Goal: Task Accomplishment & Management: Use online tool/utility

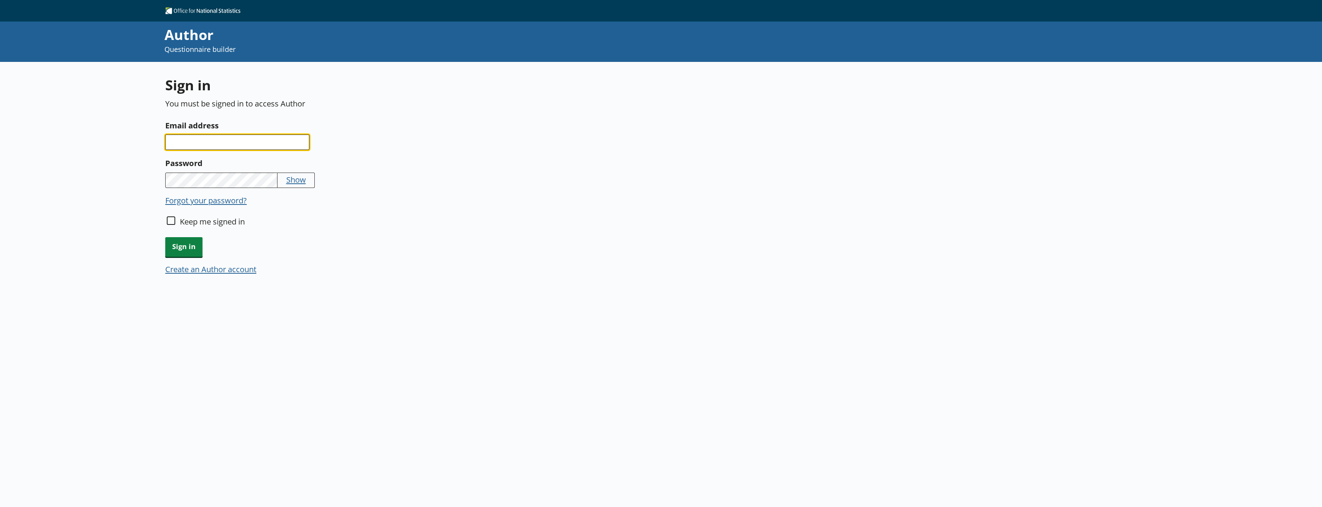
click at [224, 138] on input "Email address" at bounding box center [237, 142] width 144 height 15
type input "[EMAIL_ADDRESS][DOMAIN_NAME]"
click at [305, 184] on button "Show" at bounding box center [296, 179] width 20 height 11
click at [171, 222] on input "Keep me signed in" at bounding box center [171, 220] width 8 height 8
checkbox input "true"
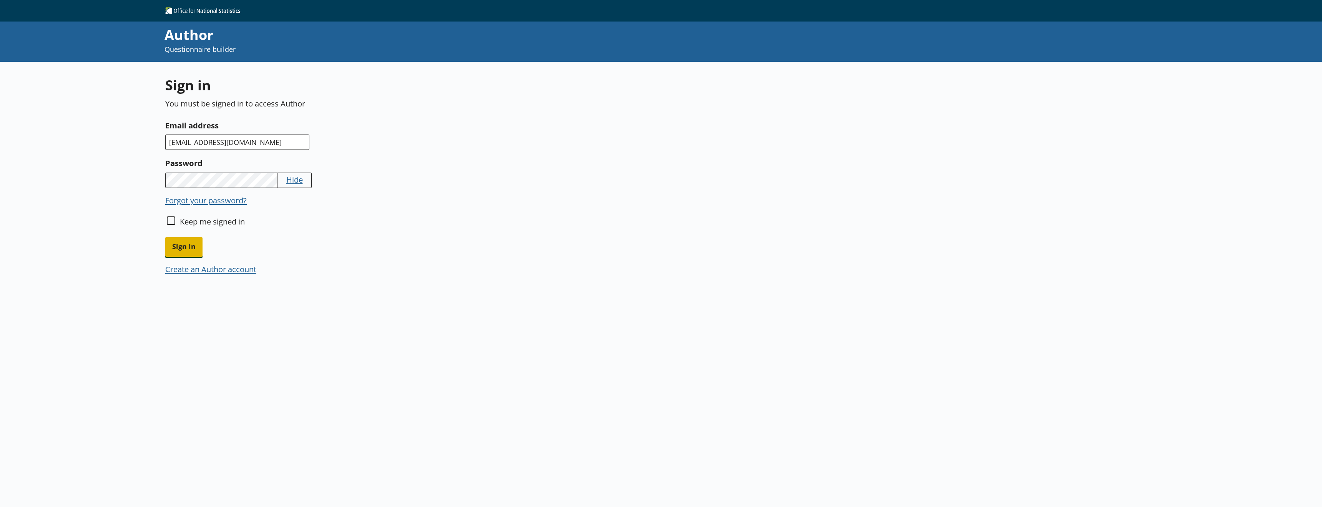
click at [179, 251] on span "Sign in" at bounding box center [183, 247] width 37 height 20
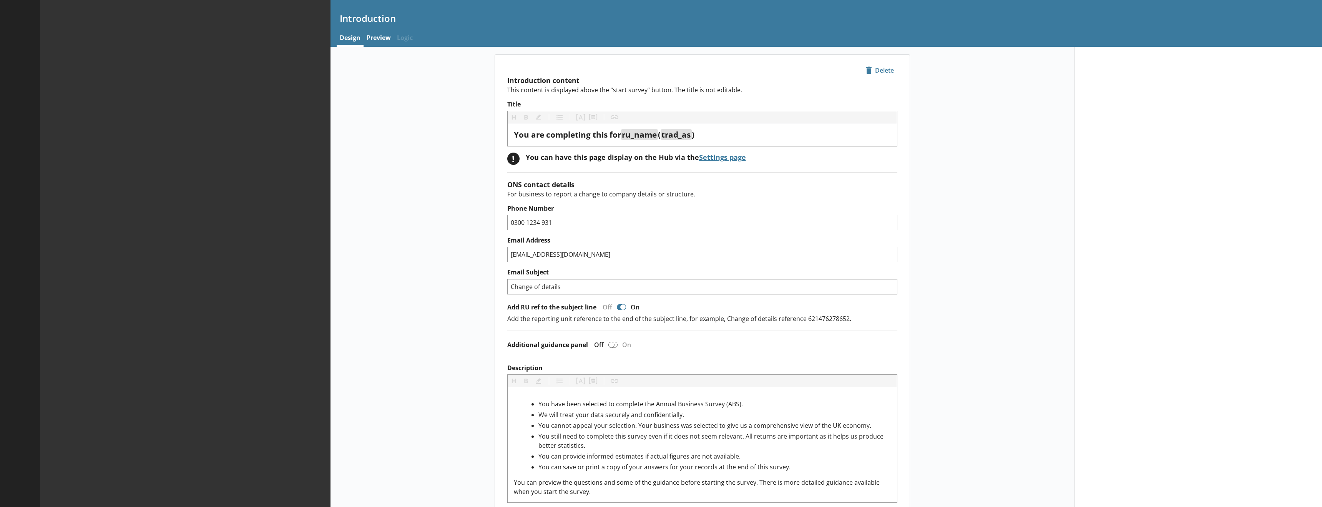
type textarea "x"
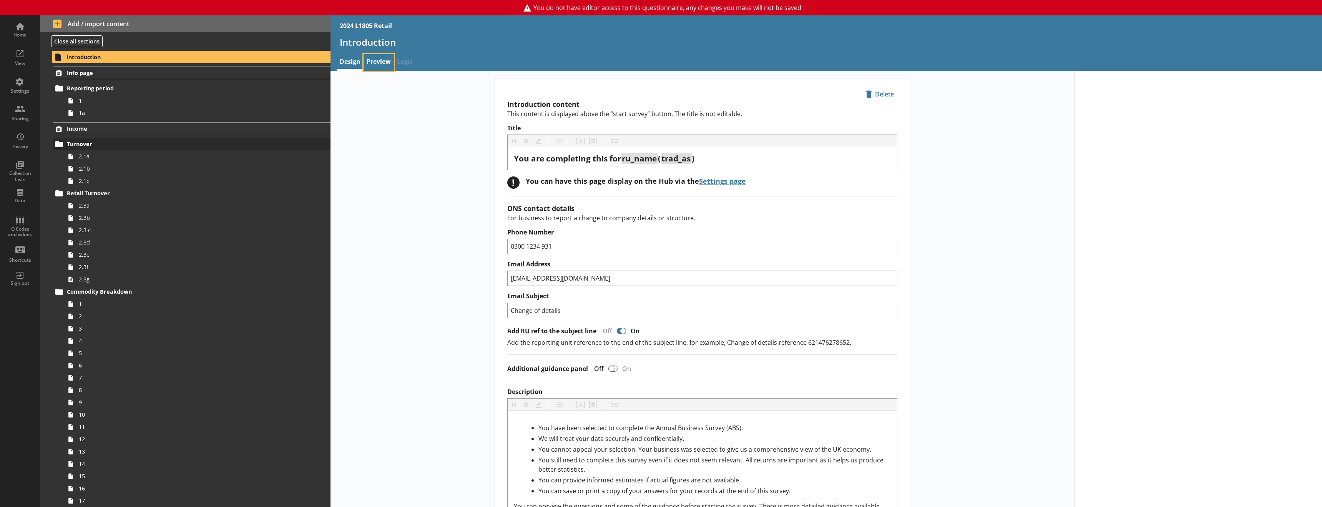
drag, startPoint x: 380, startPoint y: 63, endPoint x: 233, endPoint y: 138, distance: 165.2
click at [380, 63] on link "Preview" at bounding box center [379, 62] width 30 height 17
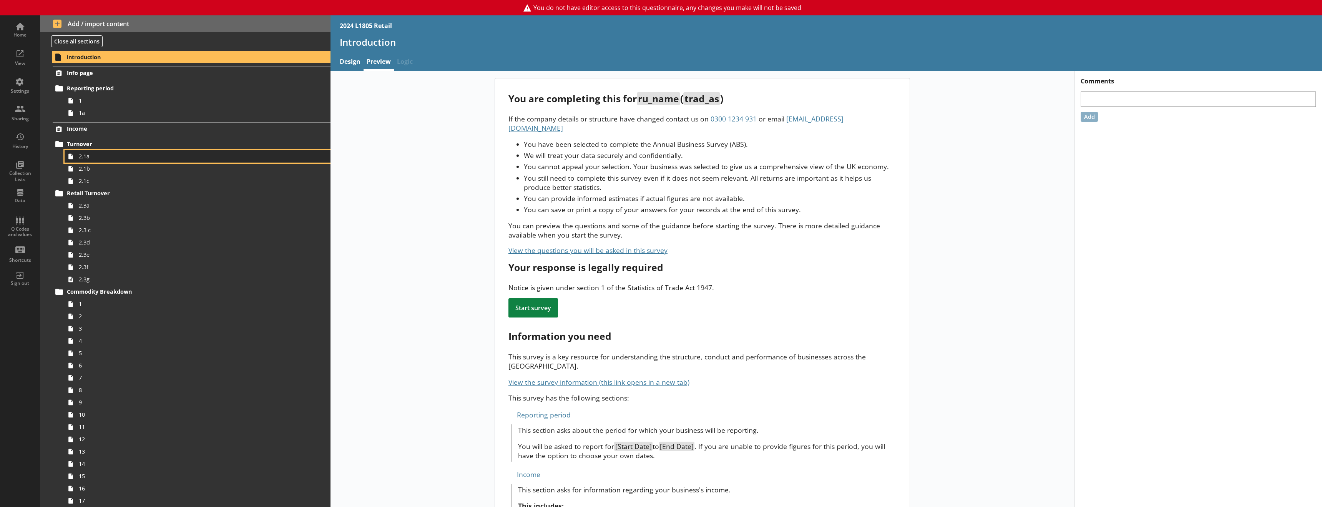
click at [91, 160] on span "2.1a" at bounding box center [176, 156] width 195 height 7
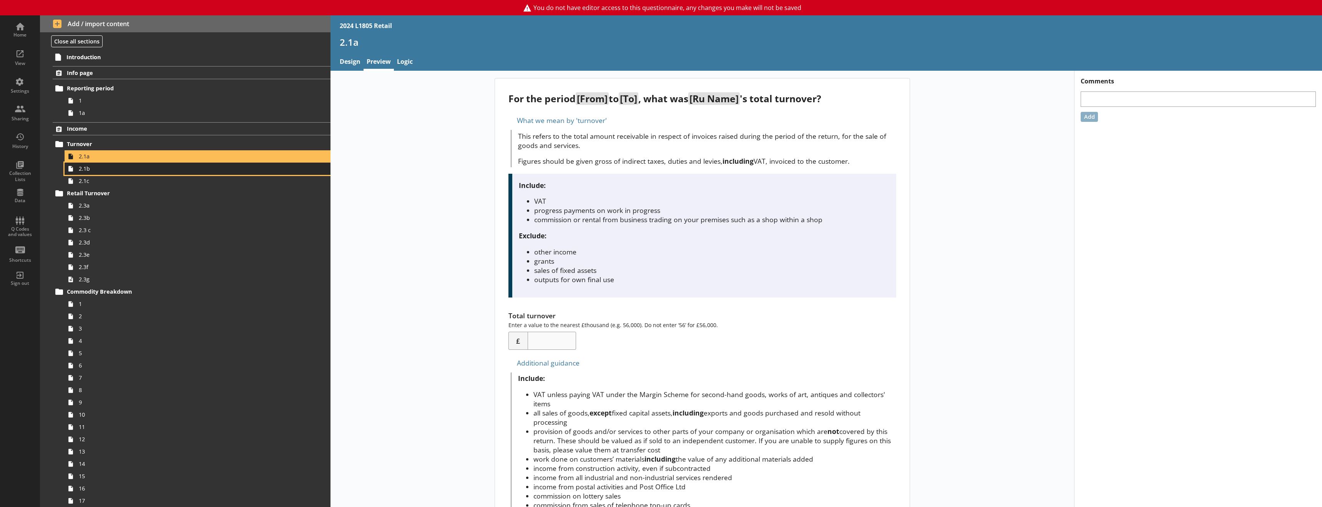
click at [92, 174] on link "2.1b" at bounding box center [198, 169] width 266 height 12
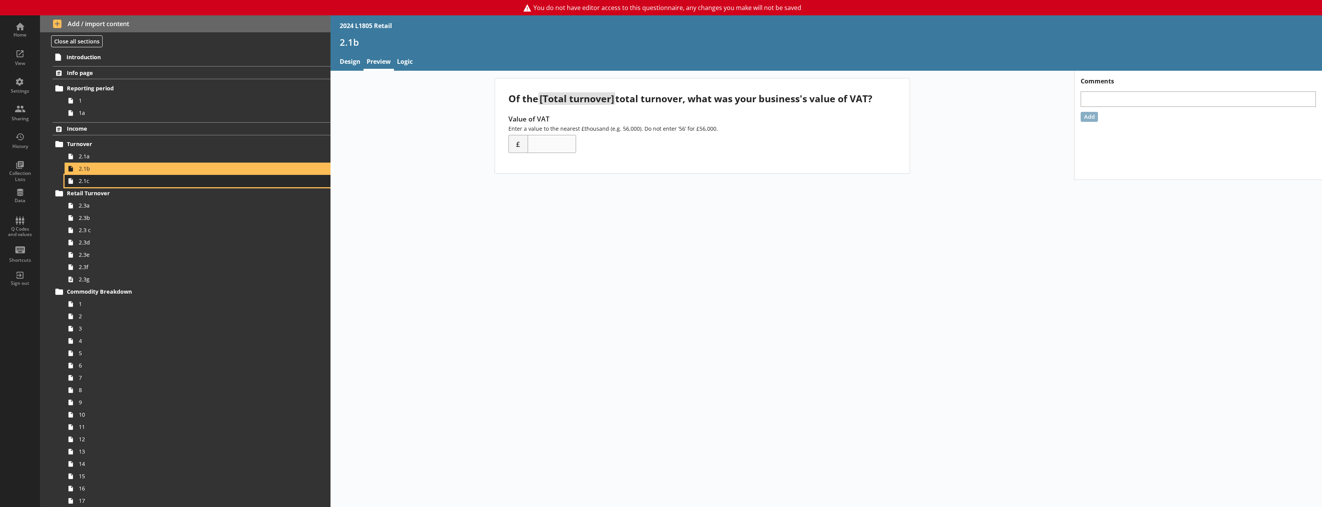
click at [89, 182] on span "2.1c" at bounding box center [176, 180] width 195 height 7
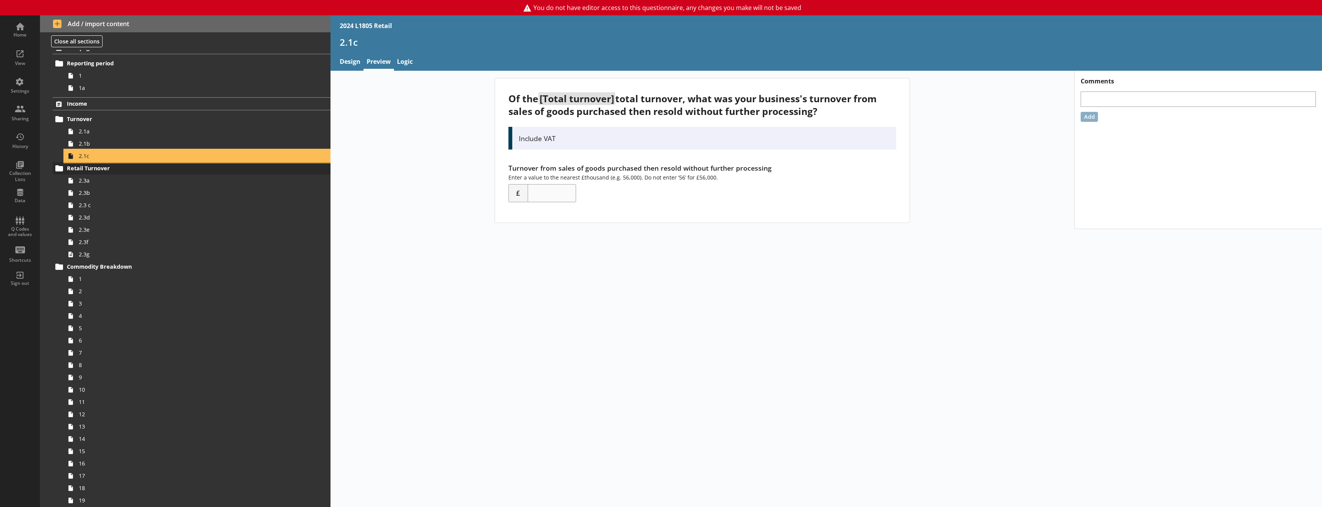
scroll to position [38, 0]
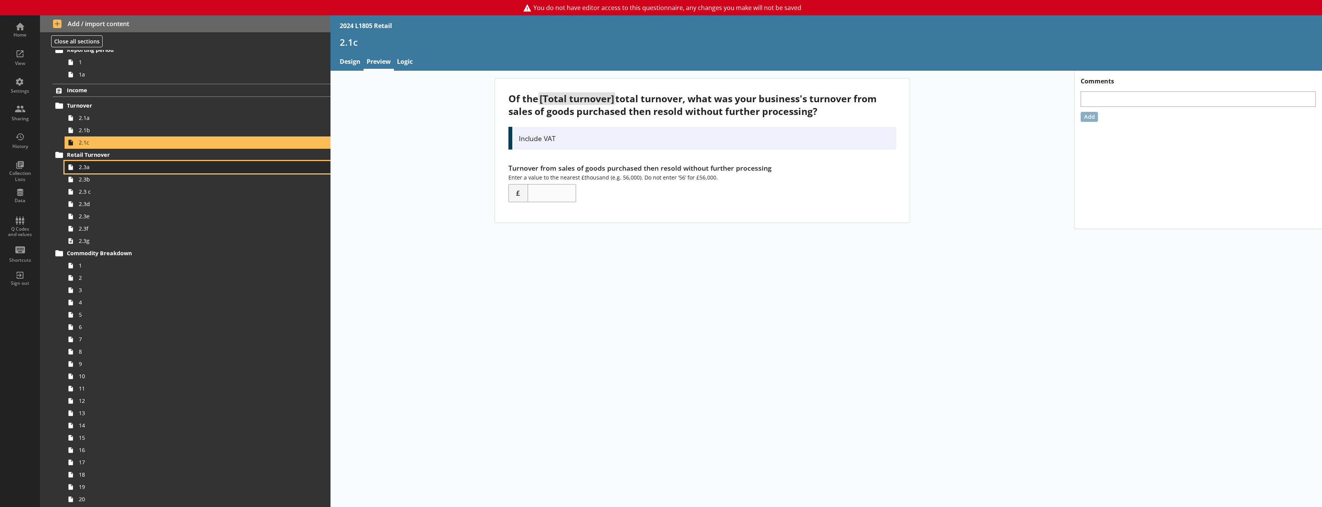
click at [84, 169] on span "2.3a" at bounding box center [176, 166] width 195 height 7
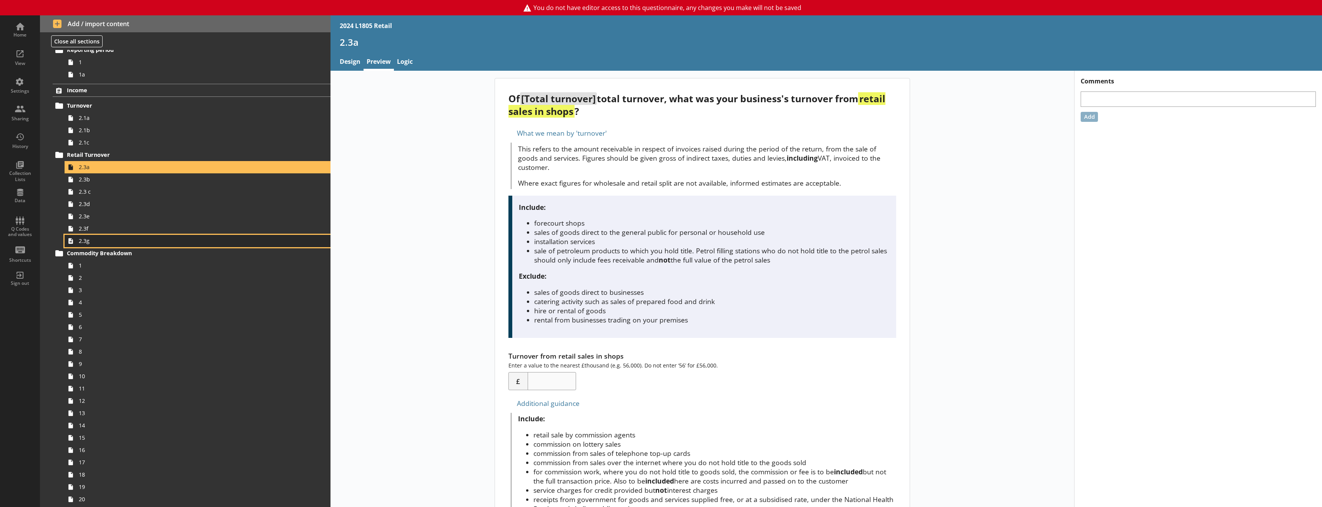
click at [91, 244] on span "2.3g" at bounding box center [176, 240] width 195 height 7
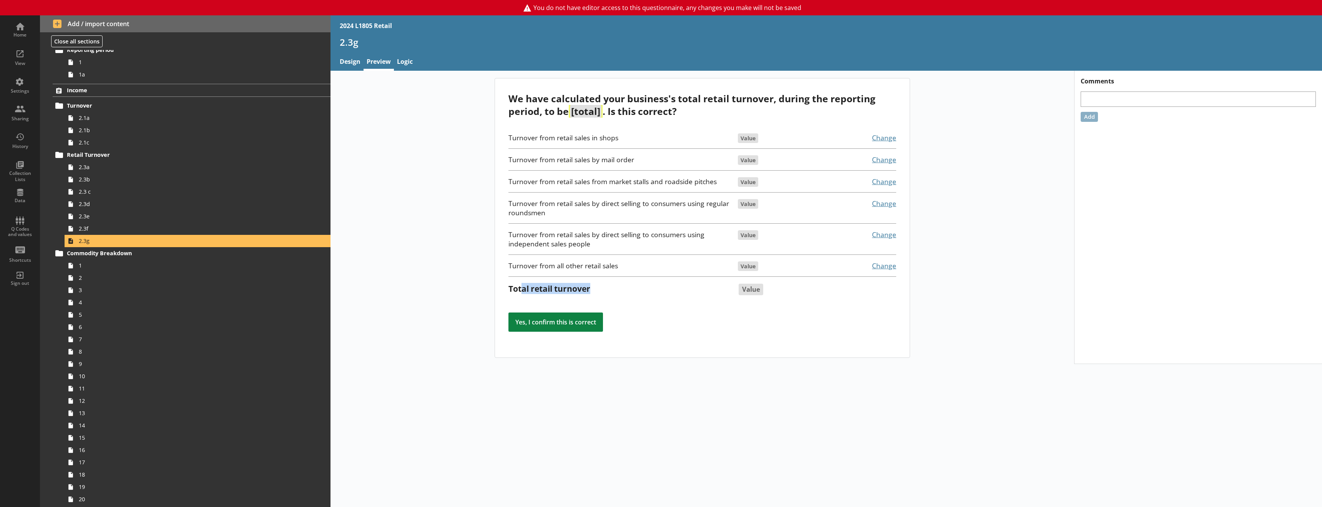
drag, startPoint x: 523, startPoint y: 289, endPoint x: 611, endPoint y: 289, distance: 87.6
click at [611, 289] on div "Total retail turnover" at bounding box center [620, 288] width 222 height 11
click at [612, 289] on div "Total retail turnover" at bounding box center [620, 288] width 222 height 11
drag, startPoint x: 623, startPoint y: 288, endPoint x: 479, endPoint y: 281, distance: 143.5
click at [479, 281] on div "We have calculated your business's total retail turnover, during the reporting …" at bounding box center [703, 218] width 744 height 280
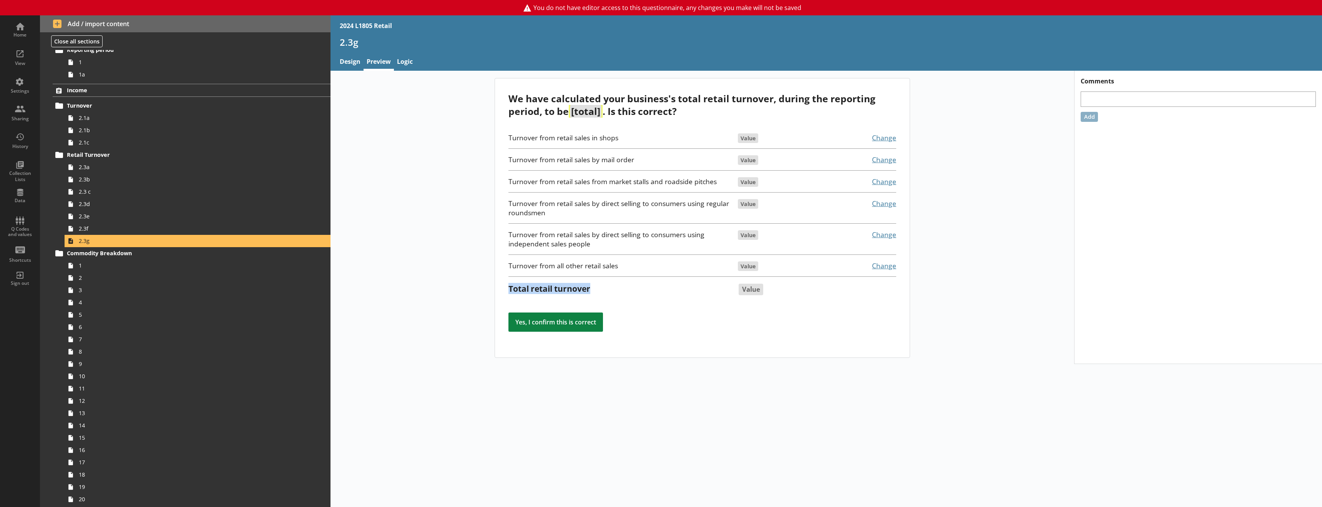
click at [479, 281] on div "We have calculated your business's total retail turnover, during the reporting …" at bounding box center [703, 218] width 744 height 280
drag, startPoint x: 505, startPoint y: 287, endPoint x: 819, endPoint y: 291, distance: 313.3
click at [819, 291] on div "We have calculated your business's total retail turnover, during the reporting …" at bounding box center [702, 217] width 415 height 279
click at [820, 291] on div "Value" at bounding box center [783, 288] width 97 height 11
drag, startPoint x: 822, startPoint y: 291, endPoint x: 813, endPoint y: 290, distance: 9.6
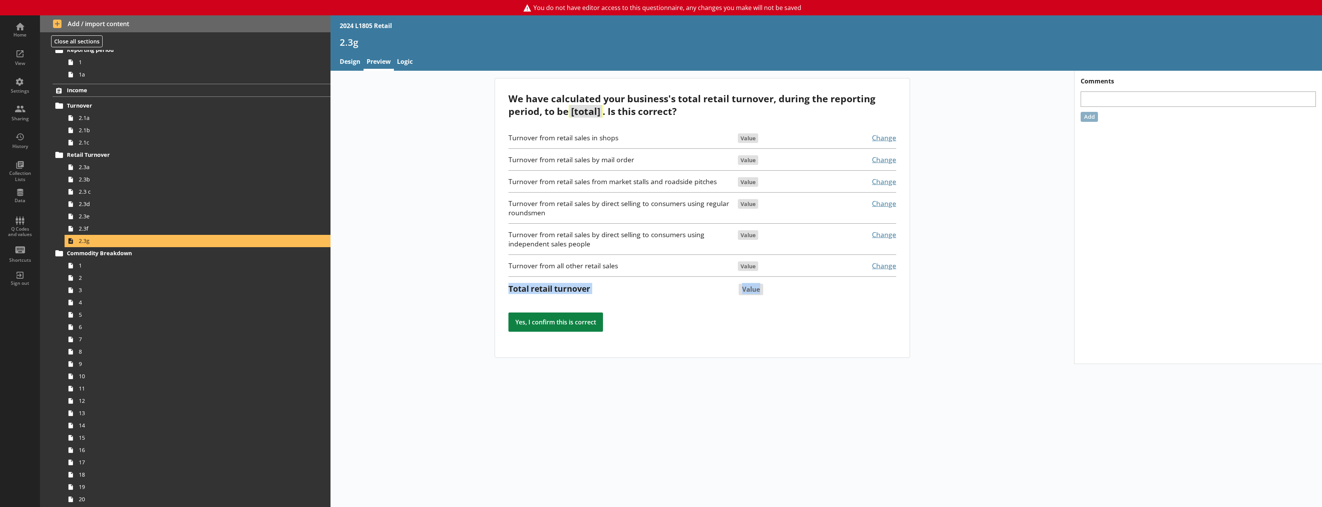
click at [822, 291] on div "Value" at bounding box center [783, 288] width 97 height 11
click at [771, 287] on div "Value" at bounding box center [783, 288] width 97 height 11
drag, startPoint x: 760, startPoint y: 290, endPoint x: 502, endPoint y: 289, distance: 257.9
click at [504, 288] on div "We have calculated your business's total retail turnover, during the reporting …" at bounding box center [702, 217] width 415 height 279
click at [537, 289] on div "Total retail turnover" at bounding box center [620, 288] width 222 height 11
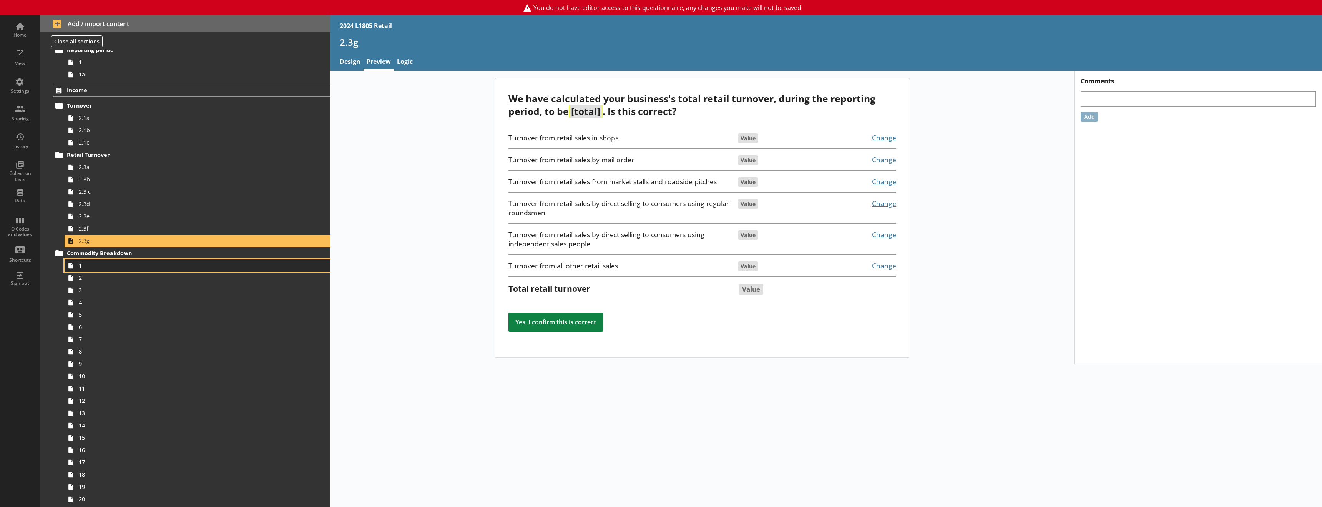
click at [82, 269] on span "1" at bounding box center [176, 265] width 195 height 7
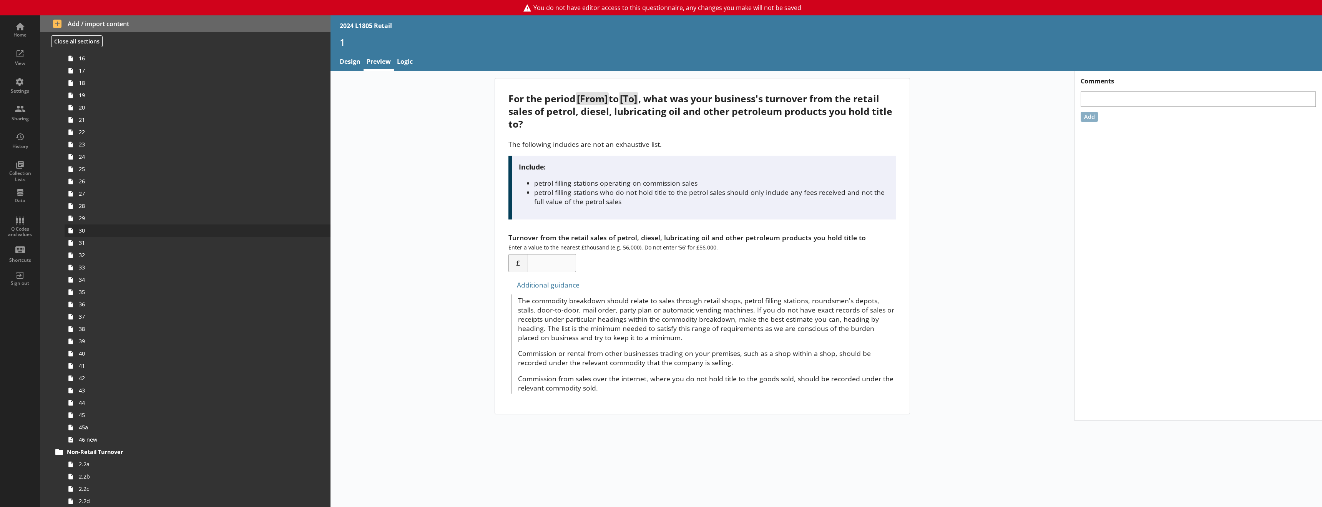
scroll to position [500, 0]
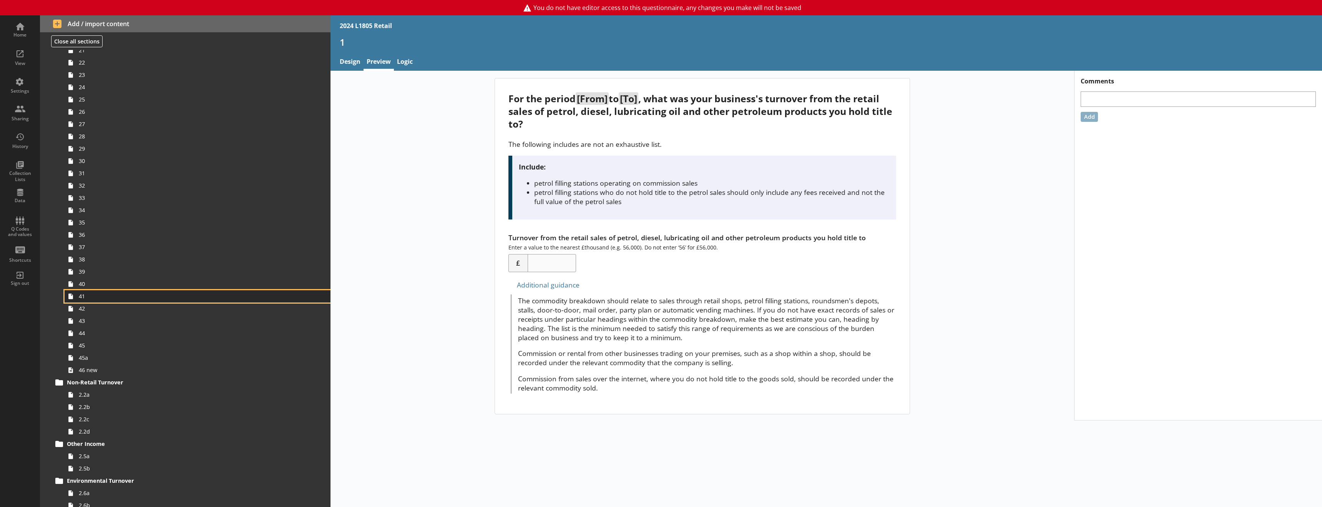
click at [91, 299] on span "41" at bounding box center [176, 296] width 195 height 7
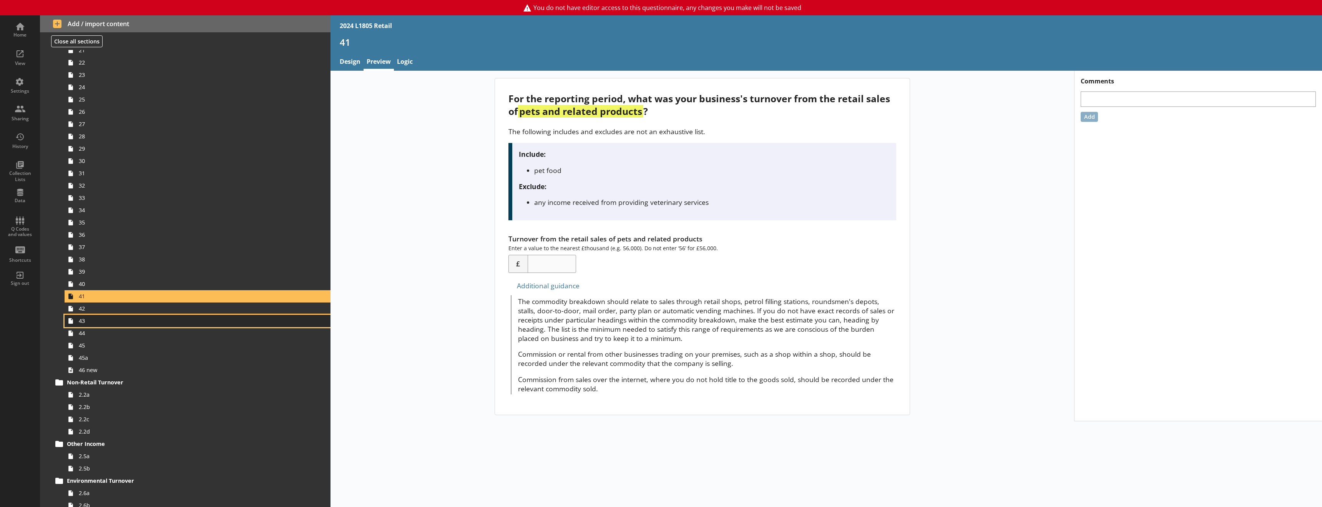
click at [86, 326] on link "43" at bounding box center [198, 321] width 266 height 12
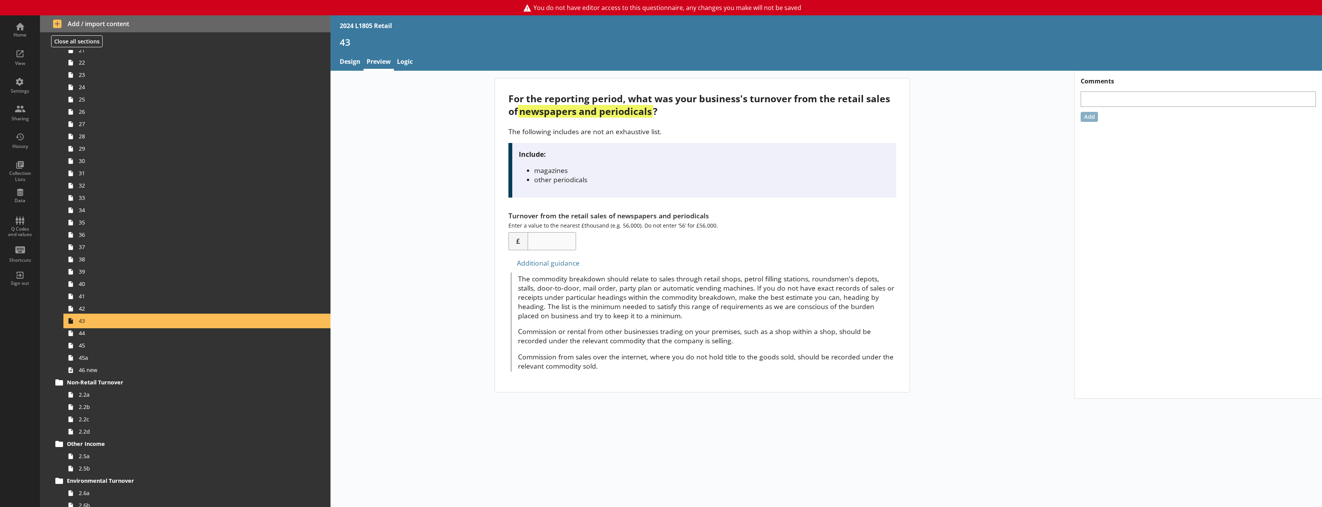
scroll to position [538, 0]
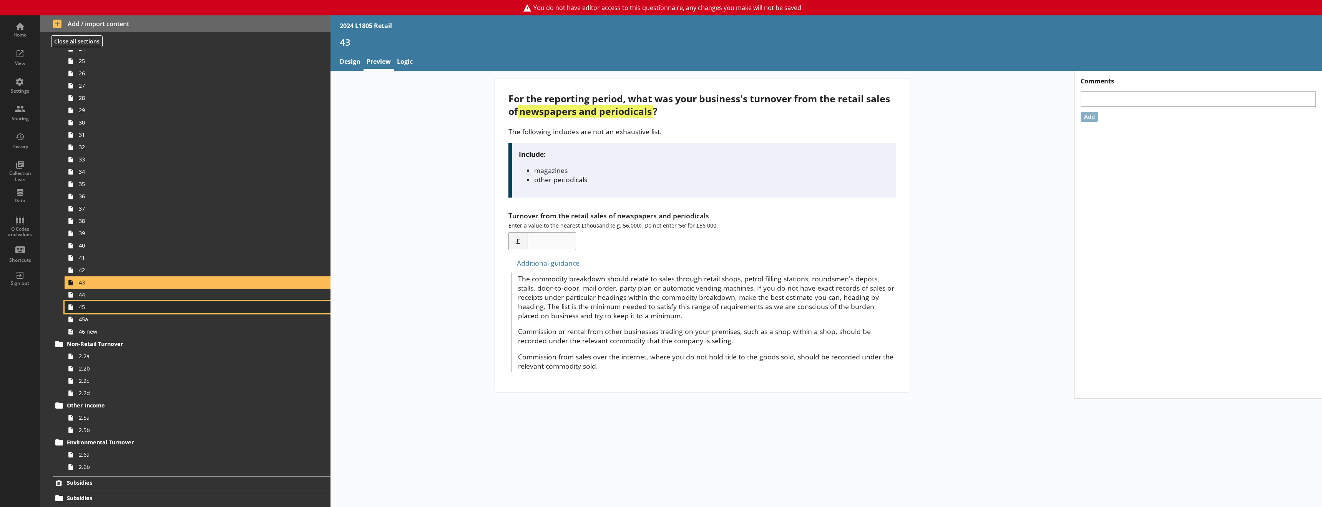
click at [91, 307] on span "45" at bounding box center [176, 306] width 195 height 7
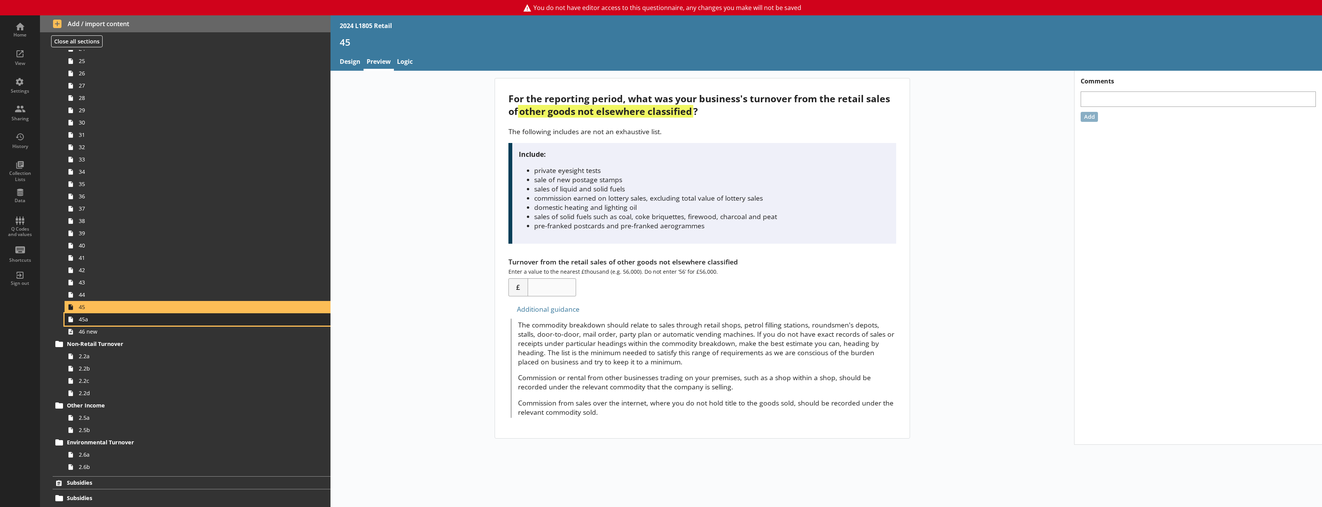
click at [87, 324] on link "45a" at bounding box center [198, 319] width 266 height 12
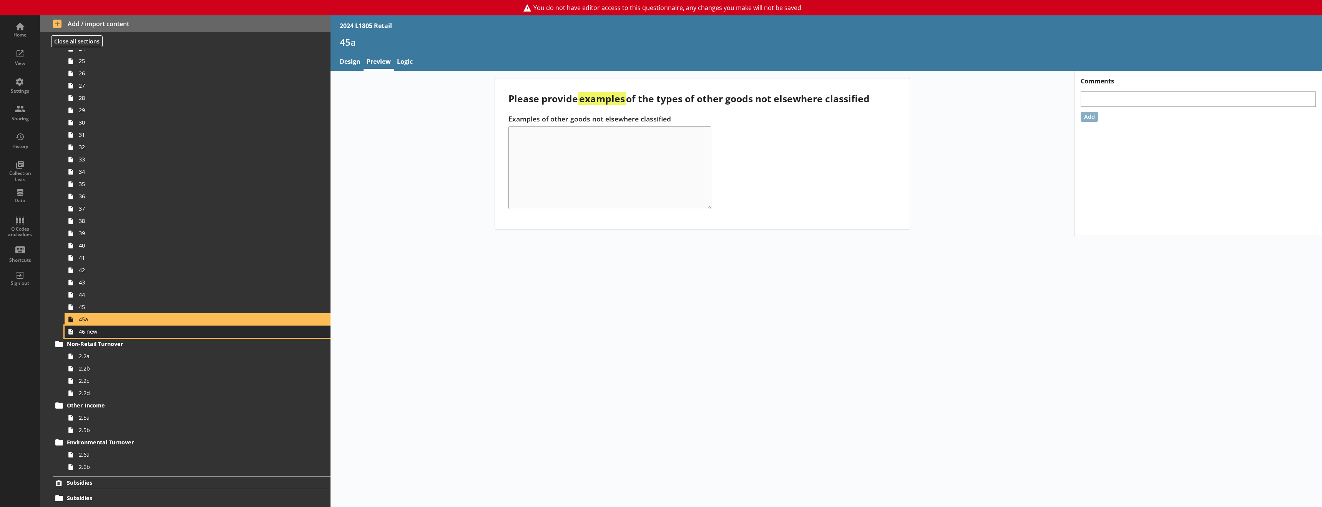
click at [87, 332] on span "46 new" at bounding box center [176, 331] width 195 height 7
